Goal: Task Accomplishment & Management: Complete application form

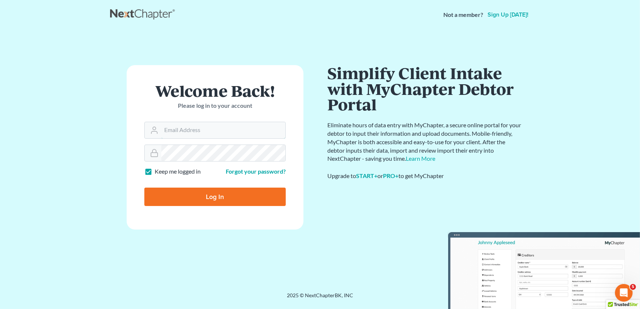
type input "[PERSON_NAME][EMAIL_ADDRESS][DOMAIN_NAME]"
click at [236, 201] on input "Log In" at bounding box center [214, 197] width 141 height 18
type input "Thinking..."
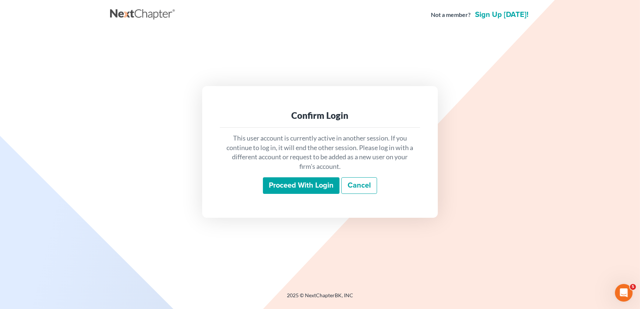
click at [284, 191] on input "Proceed with login" at bounding box center [301, 186] width 77 height 17
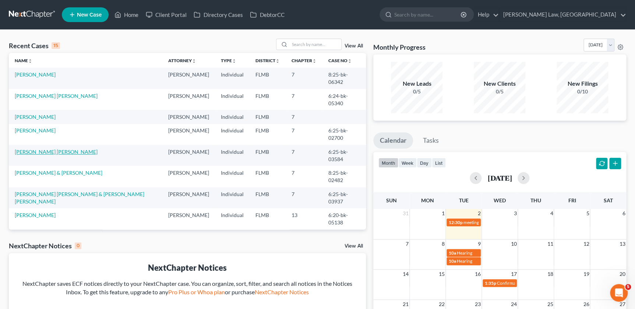
click at [52, 149] on link "[PERSON_NAME] [PERSON_NAME]" at bounding box center [56, 152] width 83 height 6
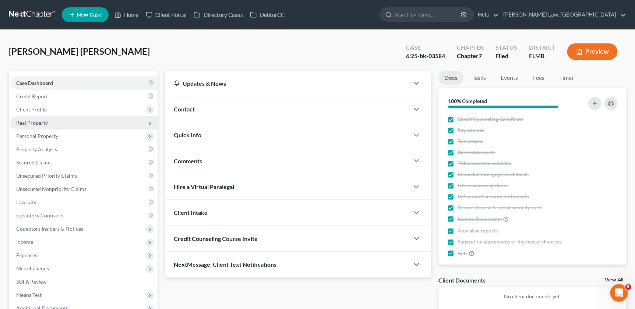
click at [36, 123] on span "Real Property" at bounding box center [32, 123] width 32 height 6
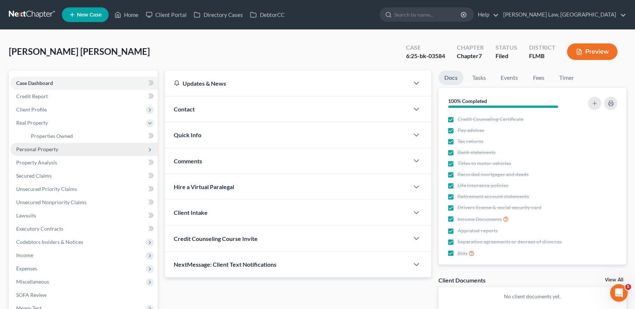
click at [39, 154] on span "Personal Property" at bounding box center [83, 149] width 147 height 13
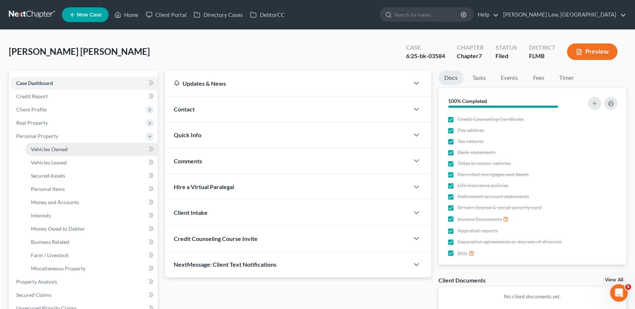
click at [55, 150] on span "Vehicles Owned" at bounding box center [49, 149] width 37 height 6
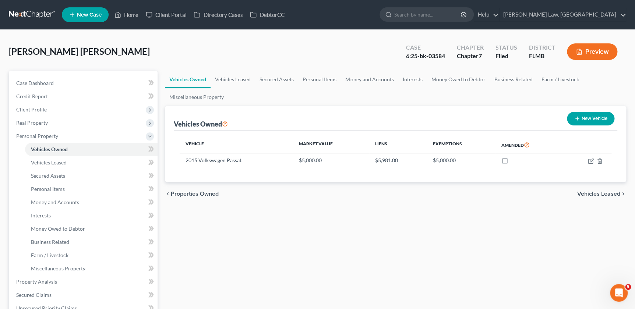
click at [311, 230] on div "Vehicles Owned Vehicles Leased Secured Assets Personal Items Money and Accounts…" at bounding box center [395, 283] width 469 height 425
click at [52, 188] on span "Personal Items" at bounding box center [48, 189] width 34 height 6
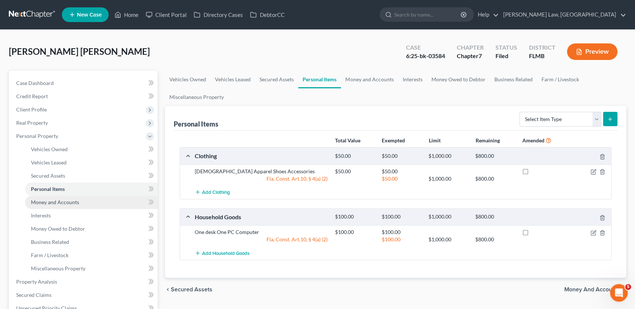
click at [62, 202] on span "Money and Accounts" at bounding box center [55, 202] width 48 height 6
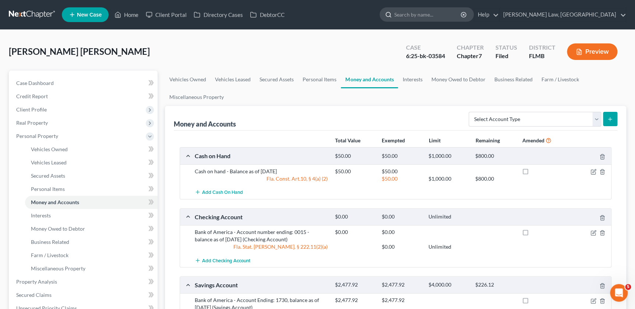
click at [462, 14] on input "search" at bounding box center [427, 15] width 67 height 14
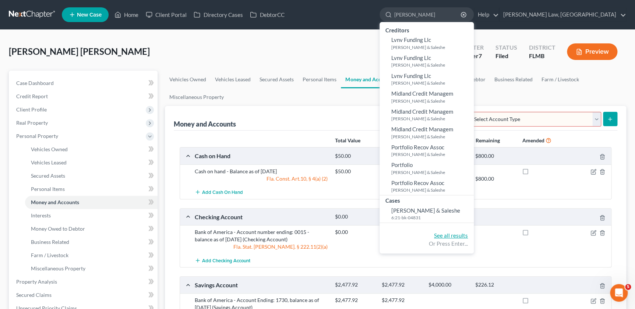
type input "[PERSON_NAME]"
click at [468, 235] on link "See all results" at bounding box center [451, 235] width 34 height 7
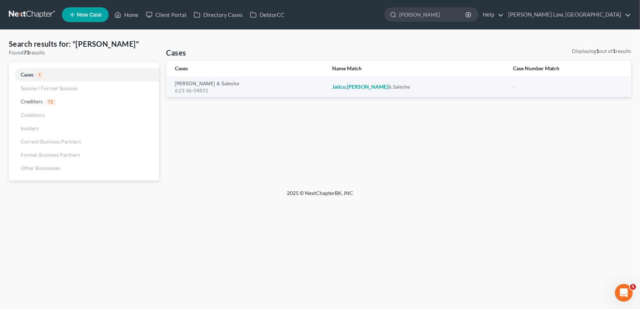
click at [83, 14] on span "New Case" at bounding box center [89, 15] width 25 height 6
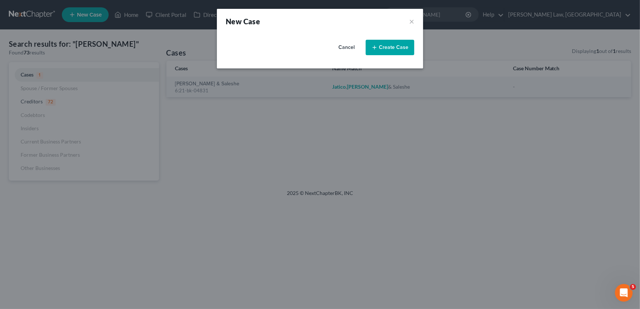
select select "15"
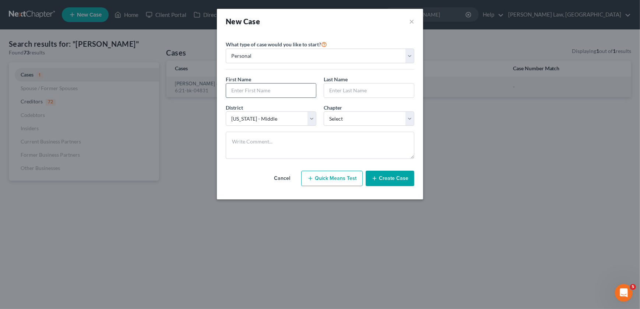
click at [258, 88] on input "text" at bounding box center [271, 91] width 90 height 14
type input "[PERSON_NAME]"
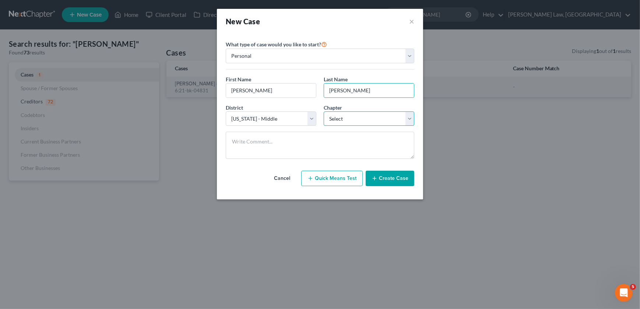
click at [354, 118] on select "Select 7 11 12 13" at bounding box center [369, 119] width 91 height 15
select select "0"
click at [324, 112] on select "Select 7 11 12 13" at bounding box center [369, 119] width 91 height 15
click at [390, 176] on button "Create Case" at bounding box center [390, 178] width 49 height 15
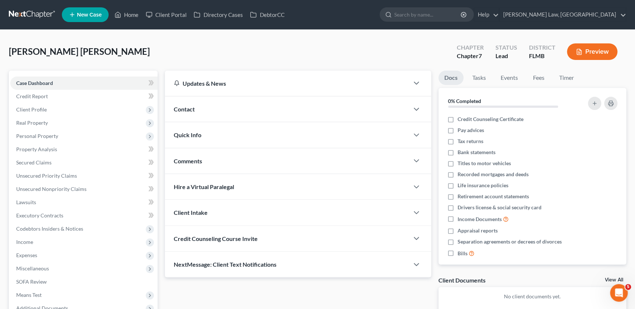
click at [217, 46] on div "[PERSON_NAME] [PERSON_NAME] Upgraded Chapter Chapter 7 Status Lead District [GE…" at bounding box center [318, 55] width 618 height 32
click at [42, 13] on link at bounding box center [32, 14] width 47 height 13
